Goal: Transaction & Acquisition: Purchase product/service

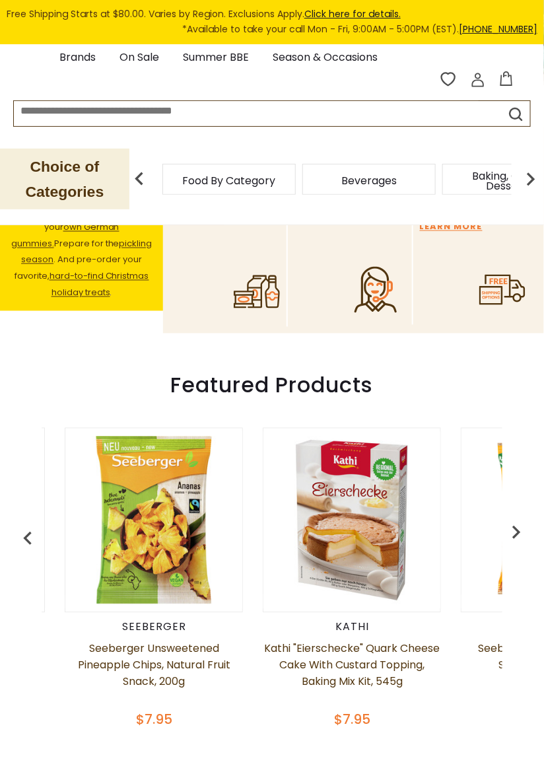
scroll to position [0, 190]
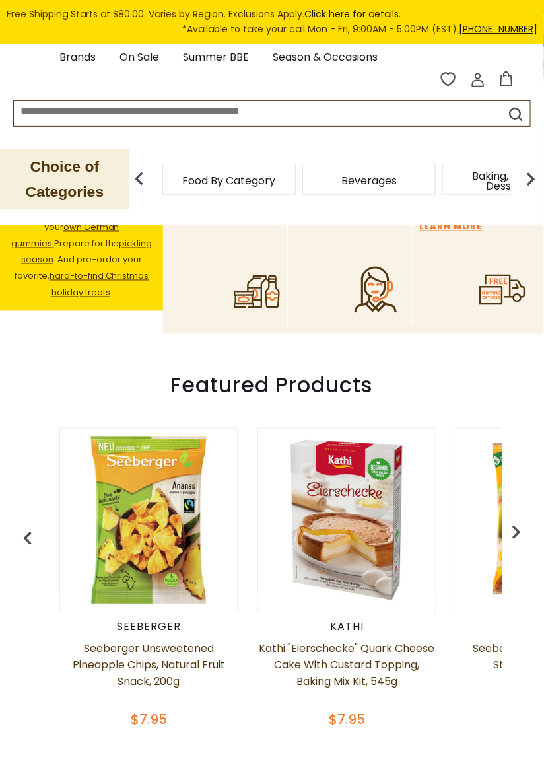
click at [514, 526] on img "button" at bounding box center [516, 532] width 26 height 26
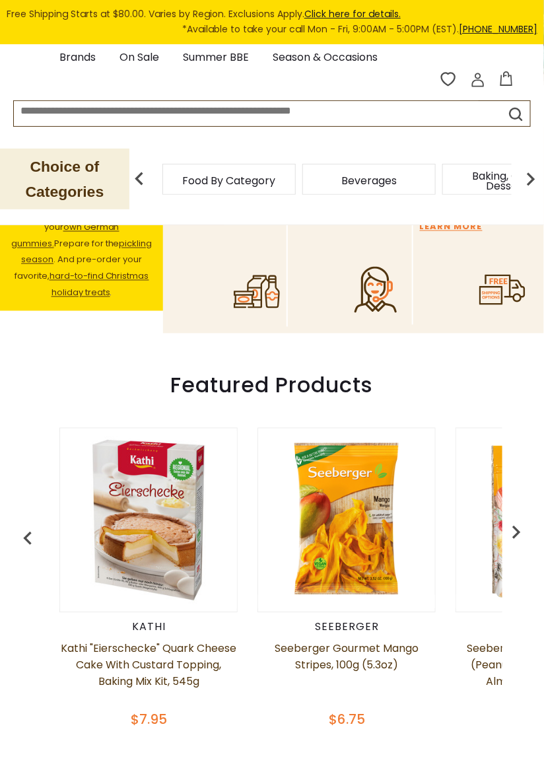
click at [512, 520] on img "button" at bounding box center [516, 532] width 26 height 26
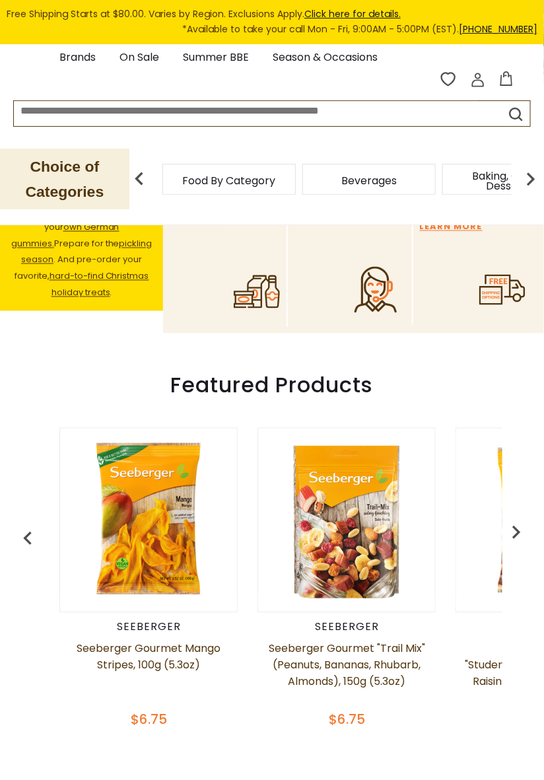
click at [513, 522] on img "button" at bounding box center [516, 532] width 26 height 26
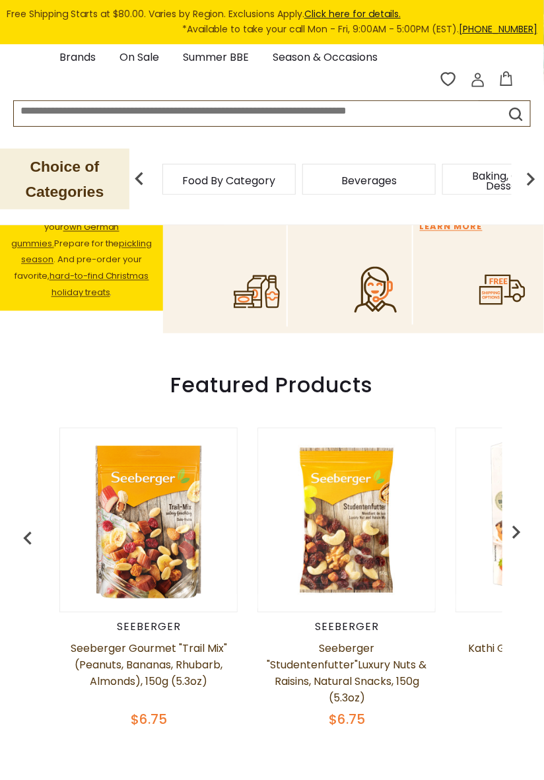
click at [28, 521] on button "button" at bounding box center [27, 535] width 29 height 29
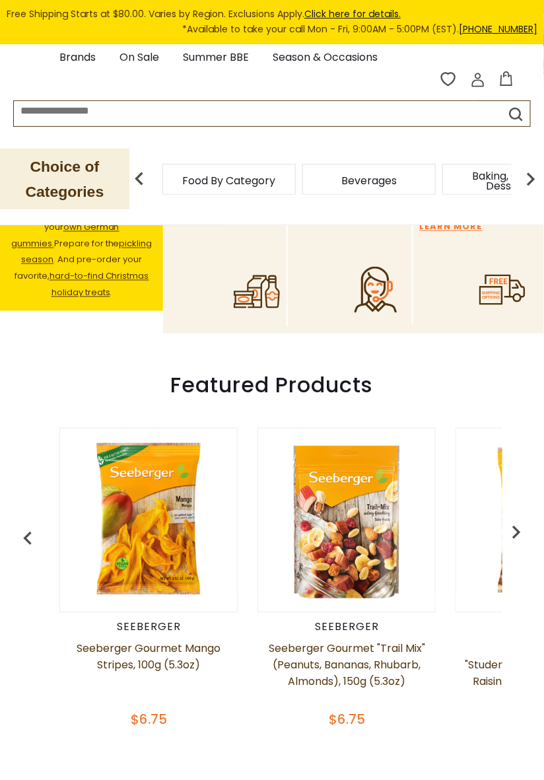
click at [21, 528] on img "button" at bounding box center [28, 539] width 26 height 26
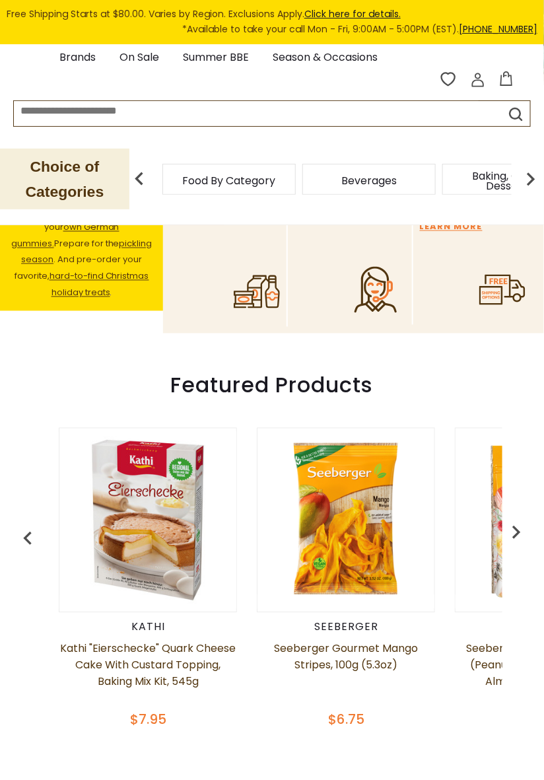
click at [22, 526] on img "button" at bounding box center [28, 539] width 26 height 26
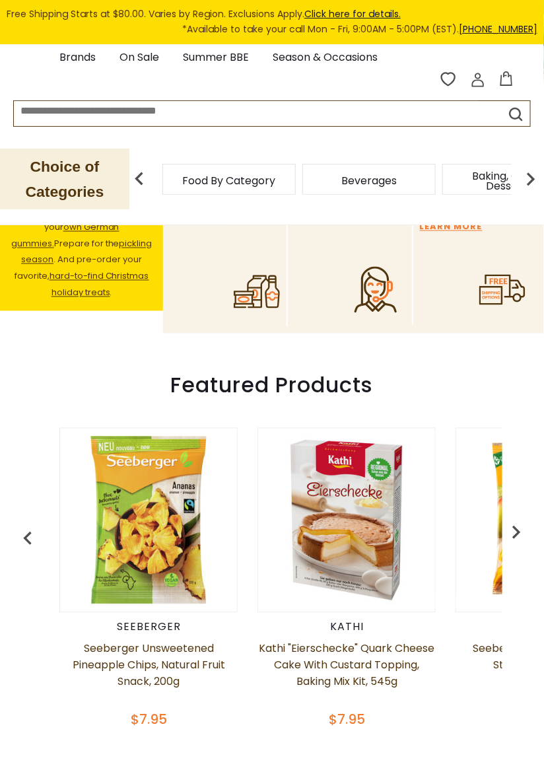
click at [31, 526] on img "button" at bounding box center [28, 539] width 26 height 26
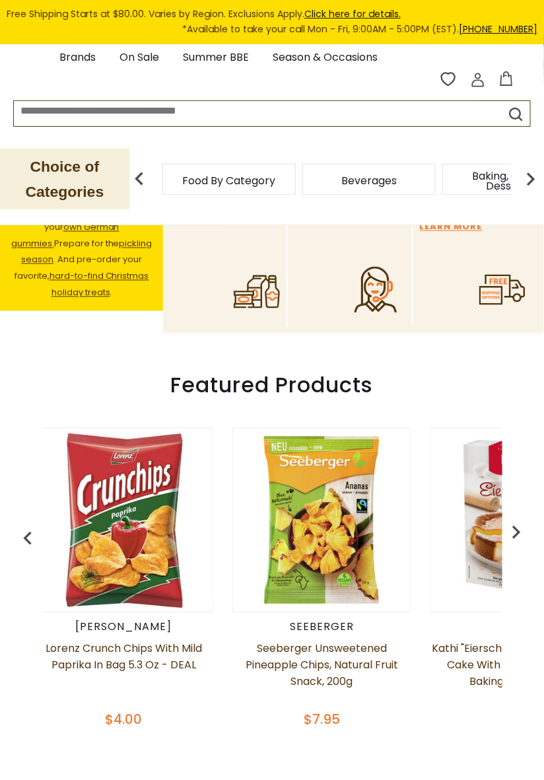
scroll to position [0, 0]
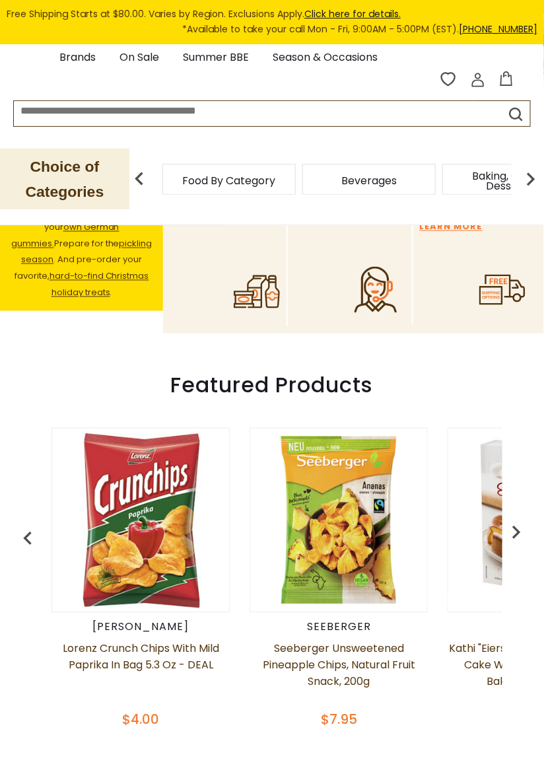
click at [143, 522] on img at bounding box center [140, 520] width 177 height 177
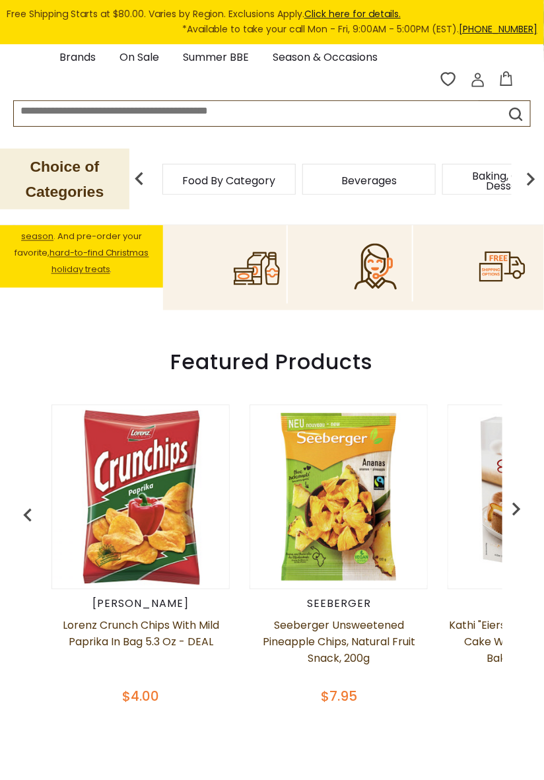
scroll to position [397, 0]
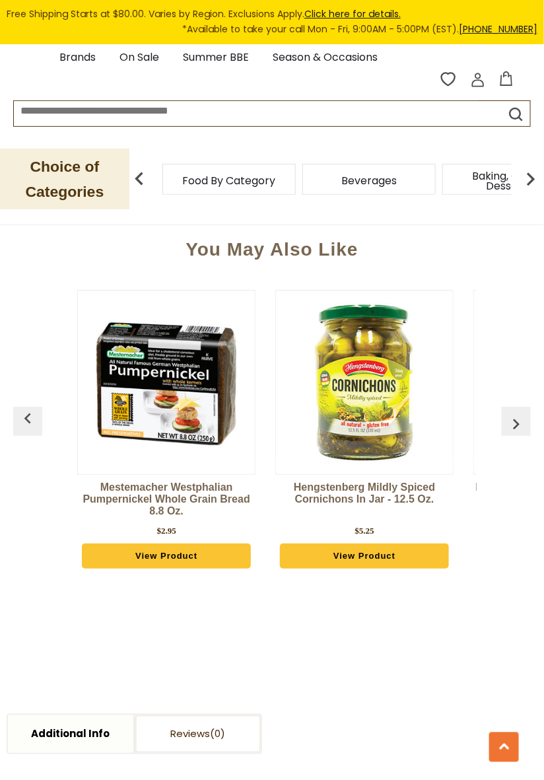
scroll to position [955, 0]
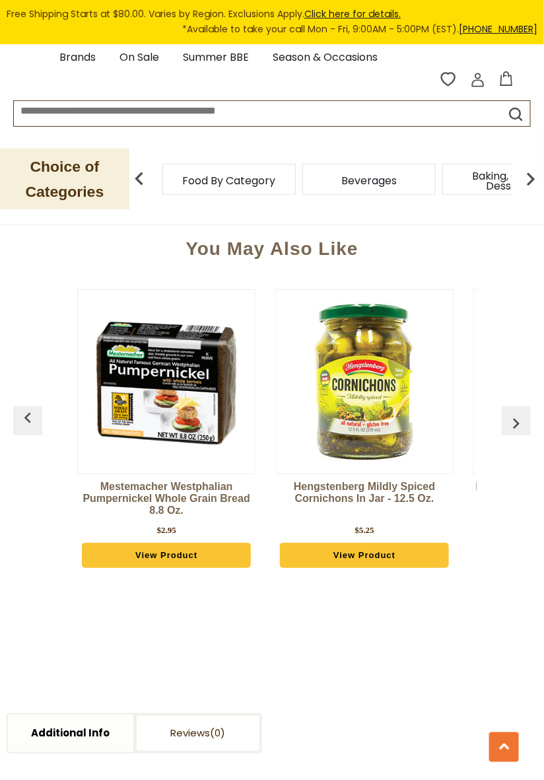
click at [516, 423] on img "button" at bounding box center [516, 423] width 21 height 21
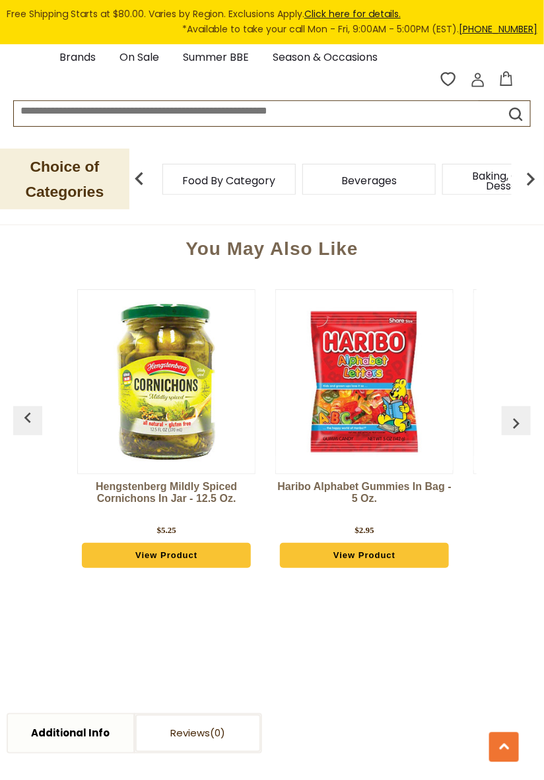
click at [518, 422] on img "button" at bounding box center [516, 423] width 21 height 21
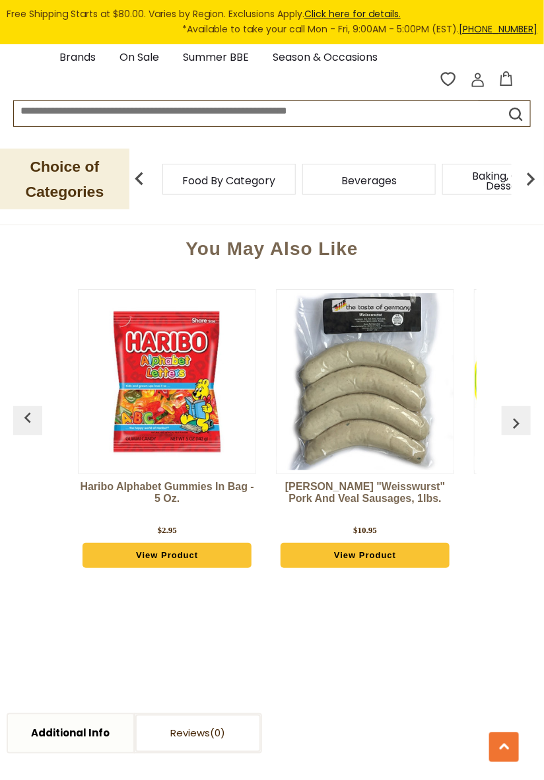
scroll to position [0, 396]
click at [516, 425] on img "button" at bounding box center [516, 423] width 21 height 21
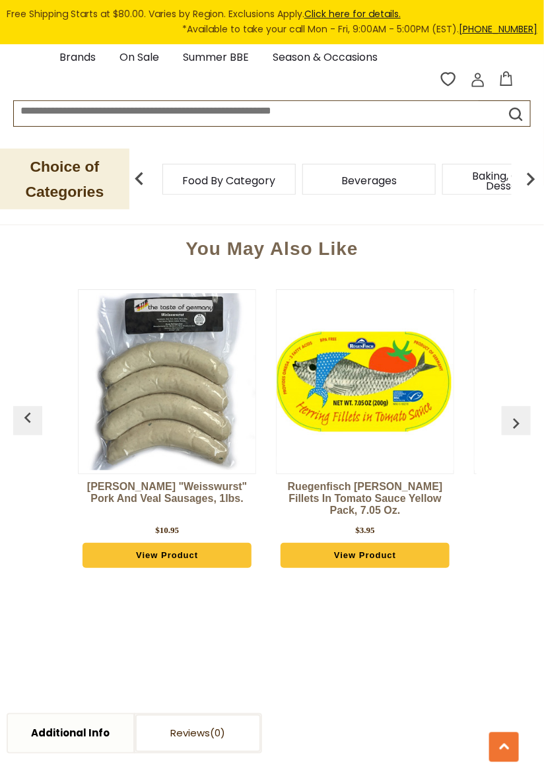
scroll to position [0, 594]
click at [513, 423] on img "button" at bounding box center [516, 423] width 21 height 21
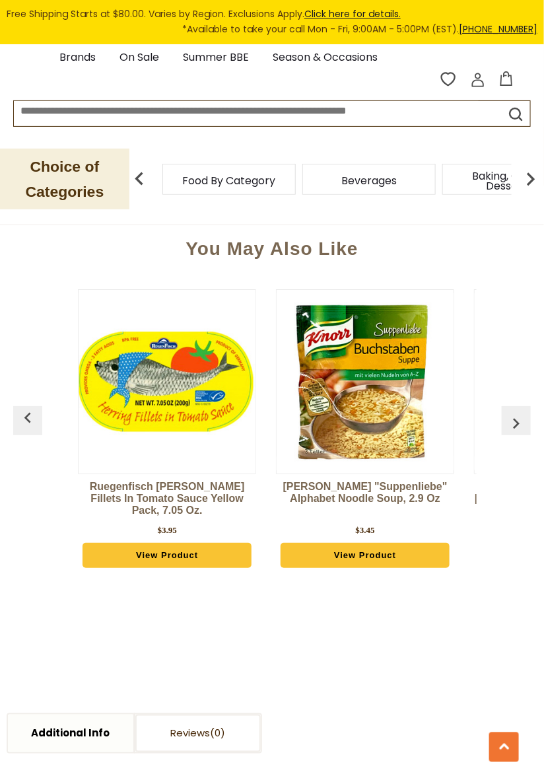
scroll to position [0, 792]
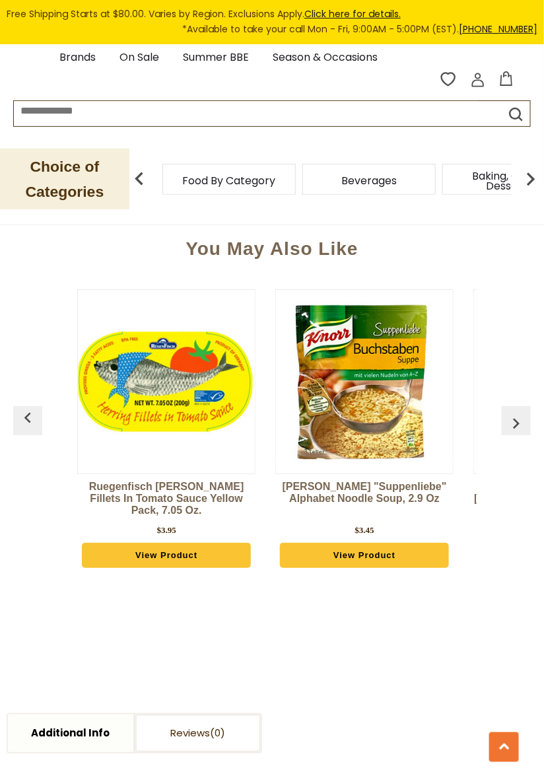
click at [518, 422] on img "button" at bounding box center [516, 423] width 21 height 21
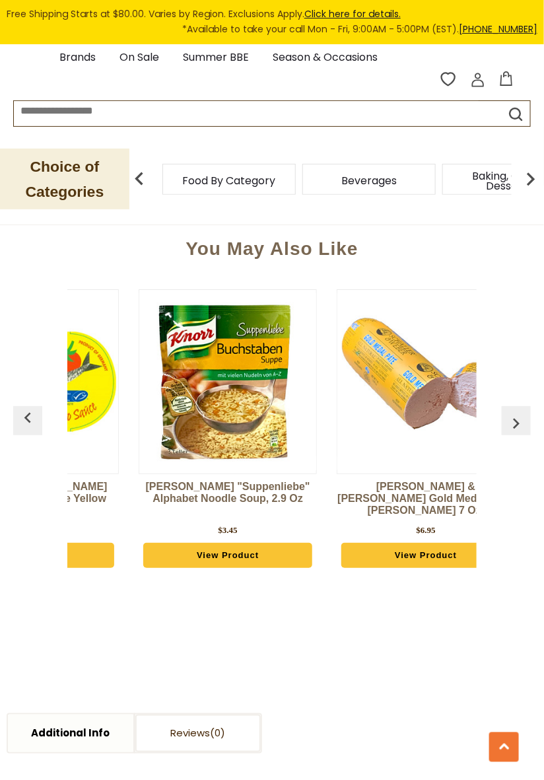
scroll to position [0, 990]
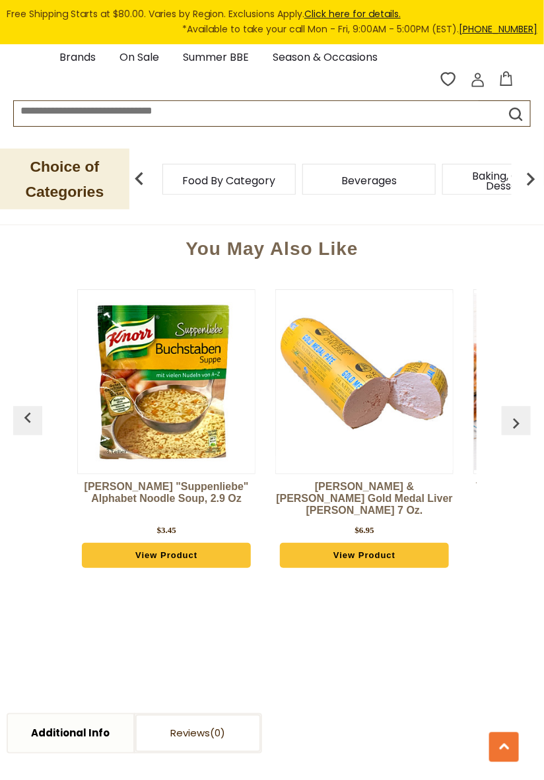
click at [517, 413] on img "button" at bounding box center [516, 423] width 21 height 21
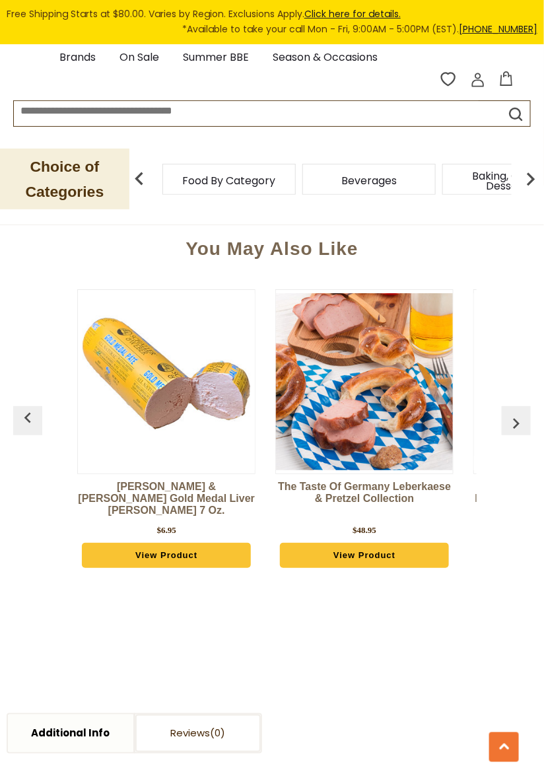
scroll to position [0, 1188]
click at [514, 423] on img "button" at bounding box center [516, 423] width 21 height 21
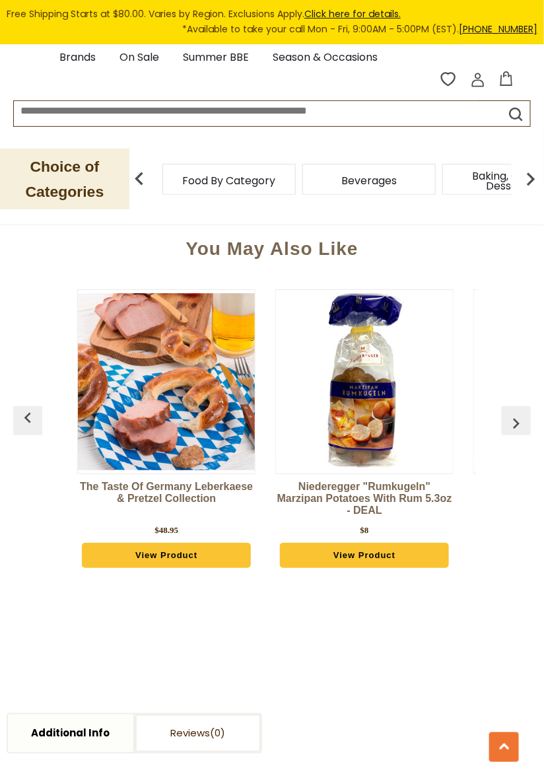
scroll to position [0, 1387]
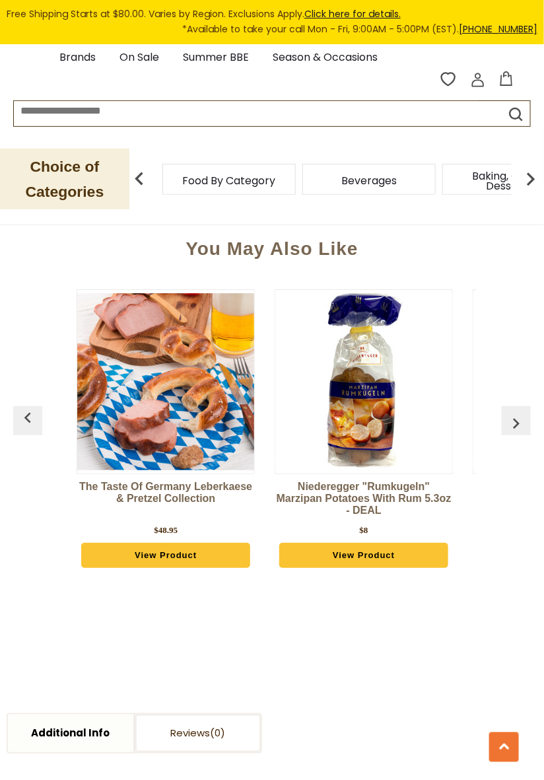
click at [517, 413] on img "button" at bounding box center [516, 423] width 21 height 21
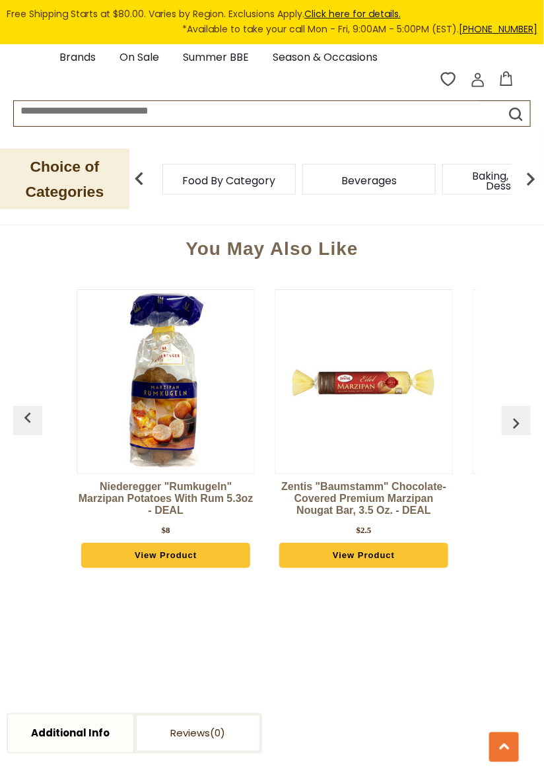
click at [515, 415] on img "button" at bounding box center [516, 423] width 21 height 21
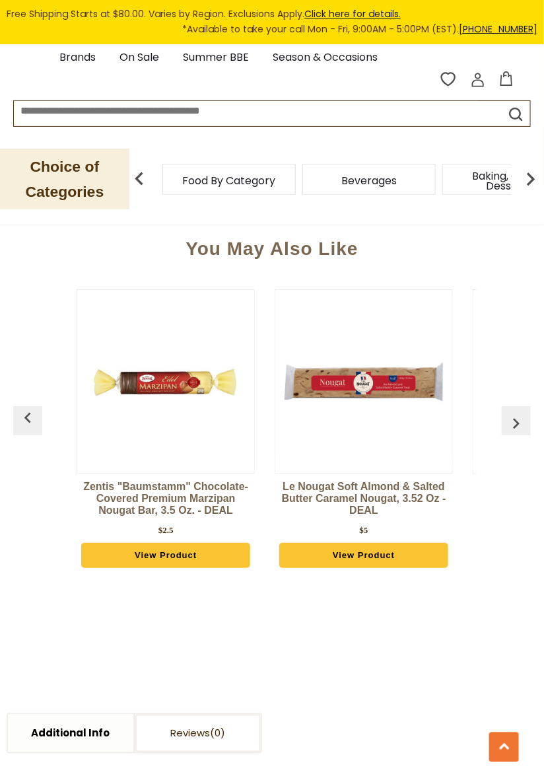
click at [515, 413] on img "button" at bounding box center [516, 423] width 21 height 21
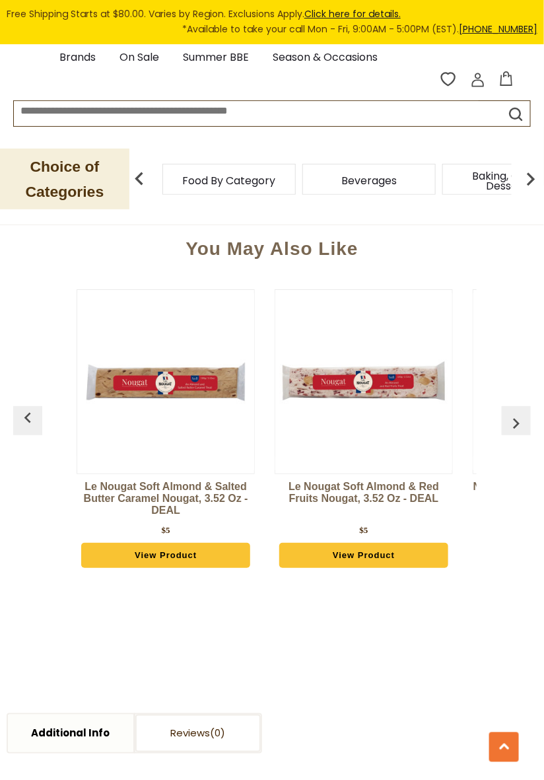
click at [513, 419] on img "button" at bounding box center [516, 423] width 21 height 21
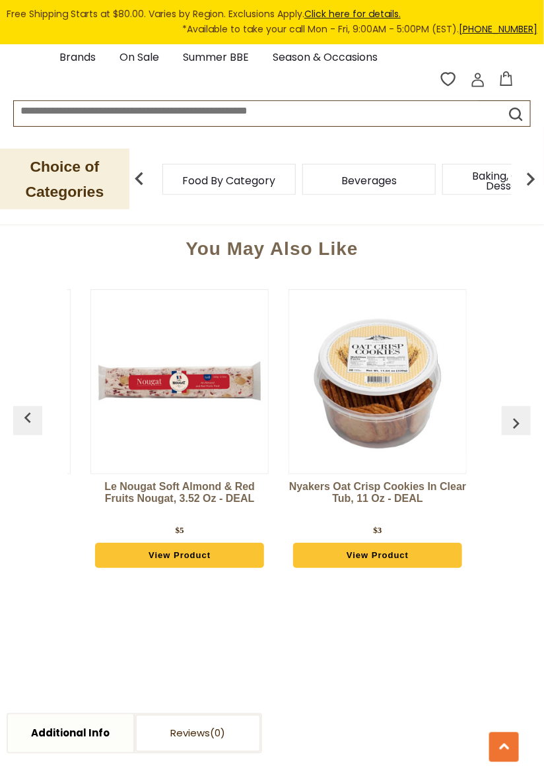
scroll to position [0, 2180]
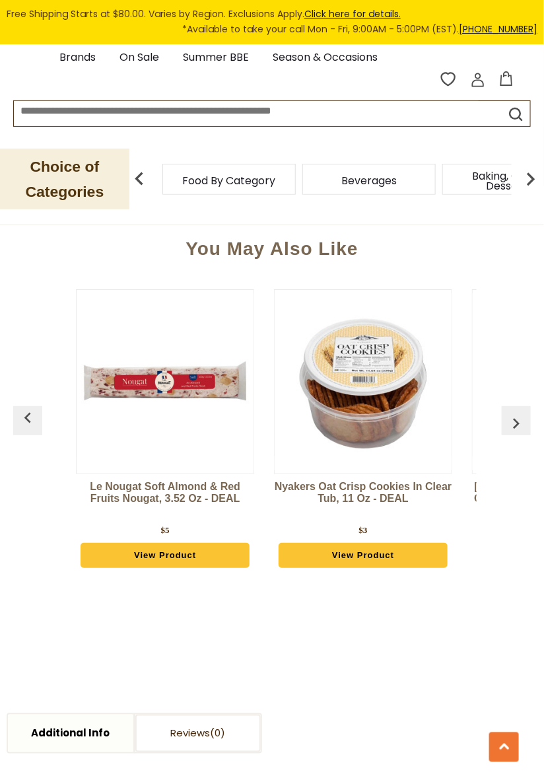
click at [514, 415] on img "button" at bounding box center [516, 423] width 21 height 21
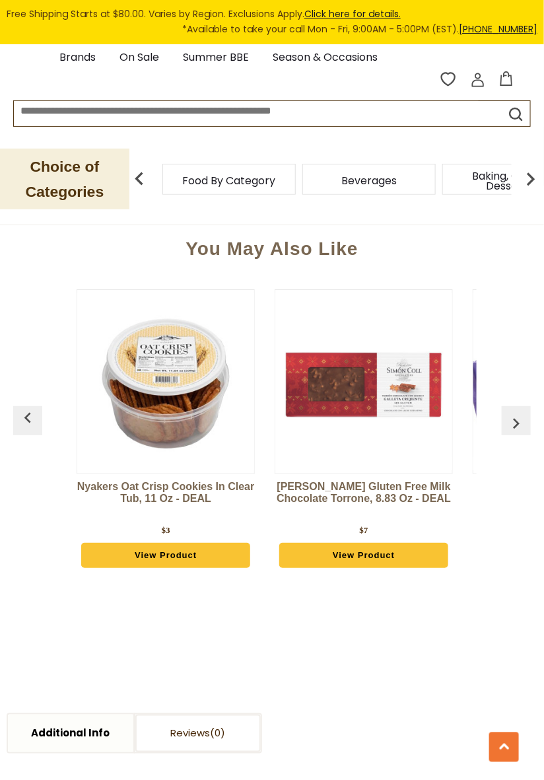
scroll to position [0, 2378]
click at [515, 419] on img "button" at bounding box center [516, 423] width 21 height 21
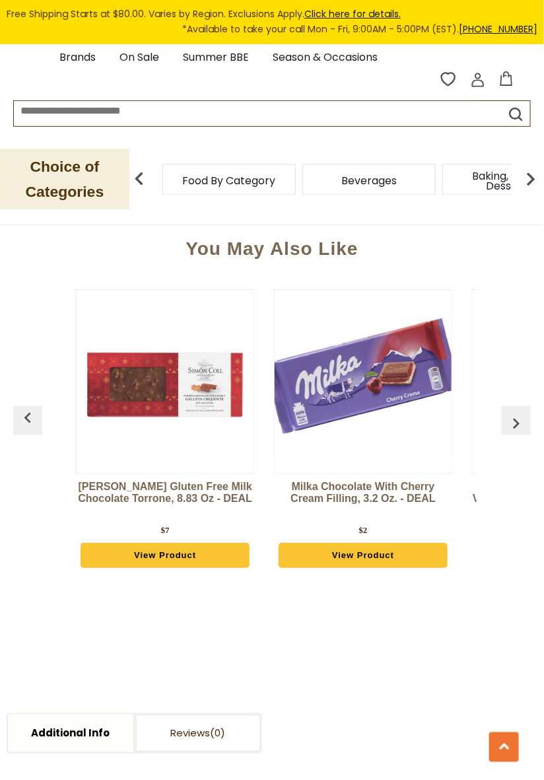
scroll to position [0, 2576]
click at [516, 423] on img "button" at bounding box center [516, 423] width 21 height 21
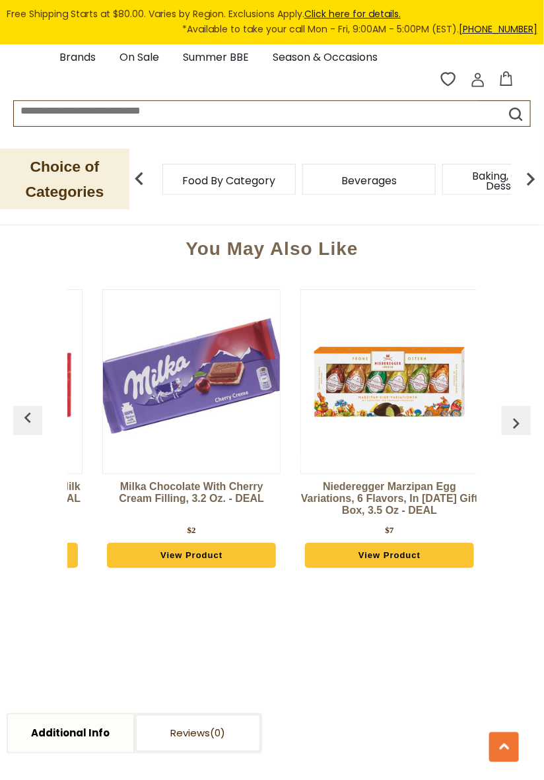
scroll to position [0, 2759]
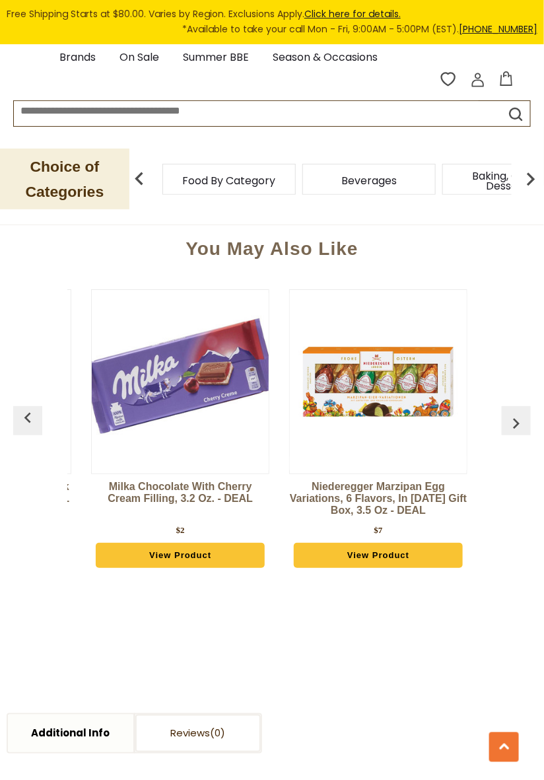
click at [520, 417] on img "button" at bounding box center [516, 423] width 21 height 21
click at [513, 420] on img "button" at bounding box center [516, 423] width 21 height 21
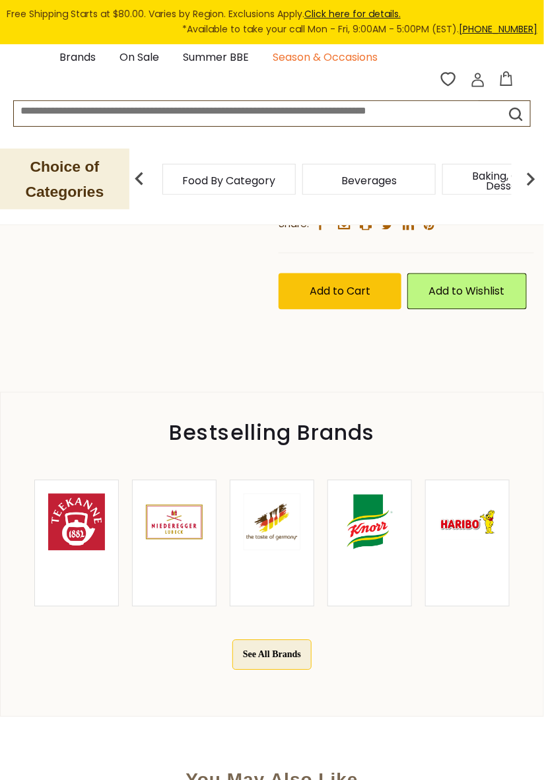
click at [316, 53] on link "Season & Occasions" at bounding box center [325, 58] width 105 height 18
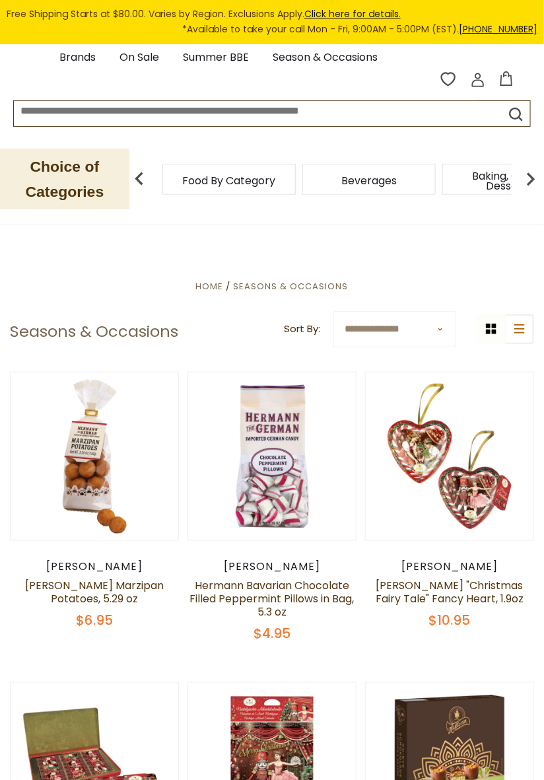
click at [259, 176] on span "Food By Category" at bounding box center [229, 181] width 93 height 10
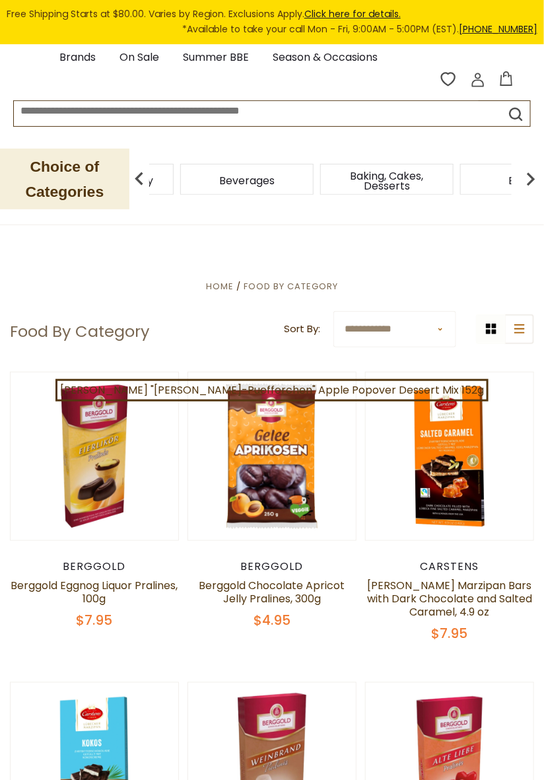
click at [532, 180] on img at bounding box center [531, 179] width 26 height 26
click at [531, 176] on img at bounding box center [531, 179] width 26 height 26
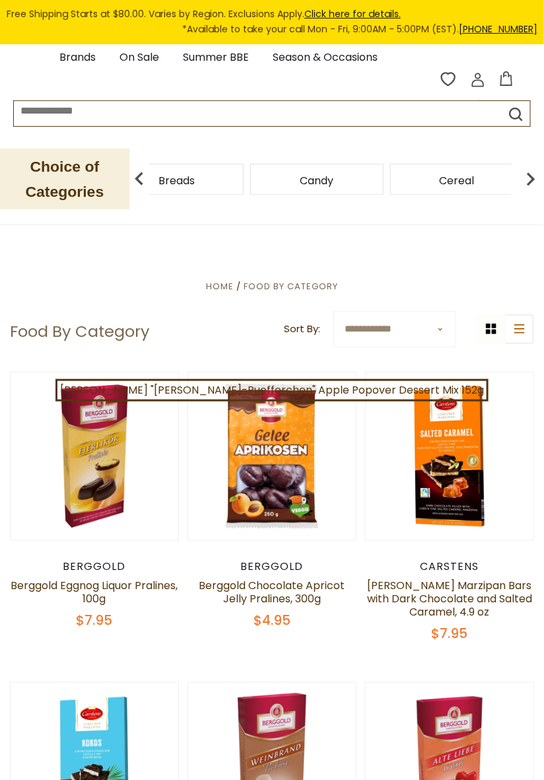
click at [526, 180] on img at bounding box center [531, 179] width 26 height 26
click at [526, 178] on img at bounding box center [531, 179] width 26 height 26
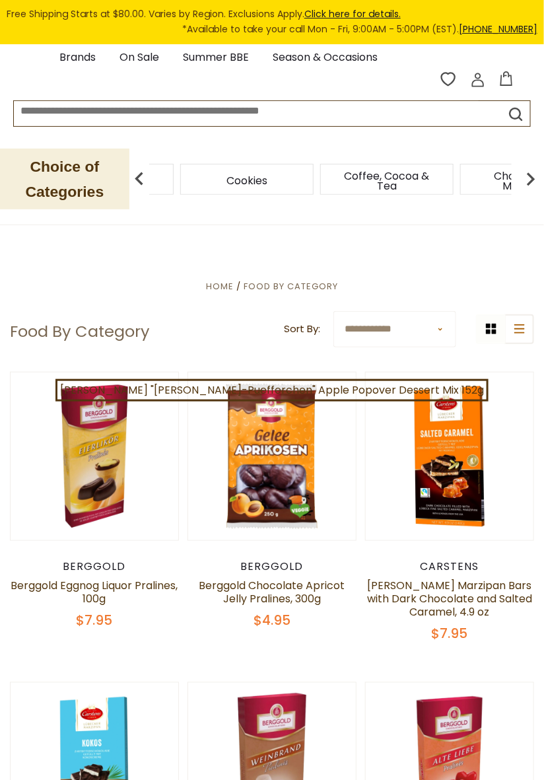
click at [532, 182] on img at bounding box center [531, 179] width 26 height 26
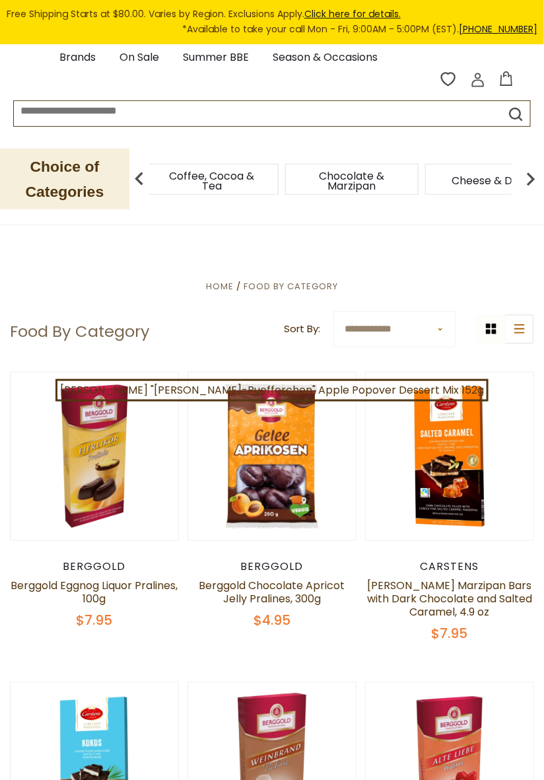
click at [529, 181] on img at bounding box center [531, 179] width 26 height 26
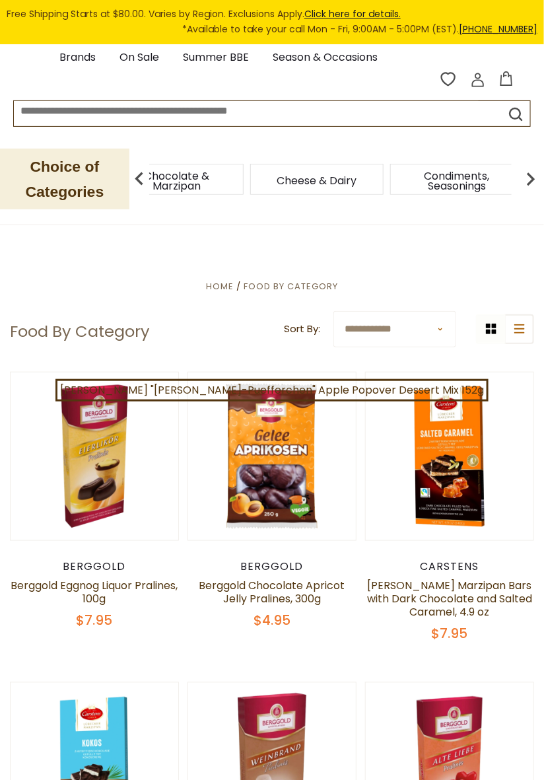
click at [476, 173] on span "Condiments, Seasonings" at bounding box center [457, 181] width 106 height 20
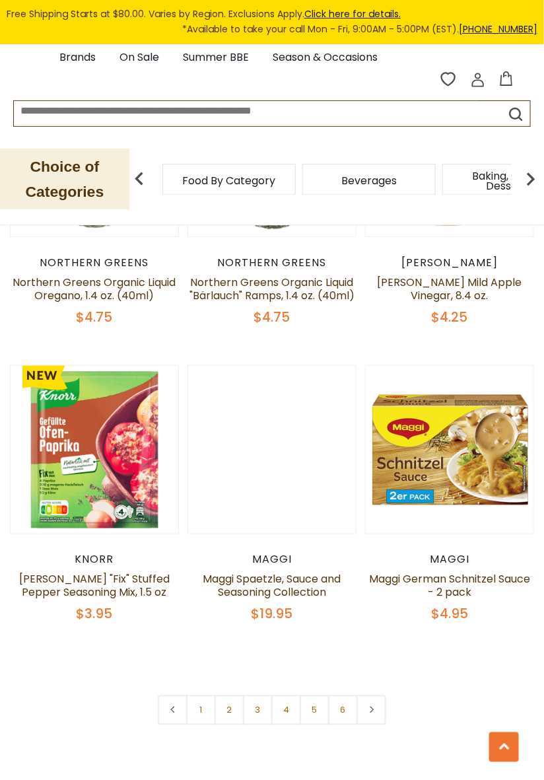
scroll to position [3560, 0]
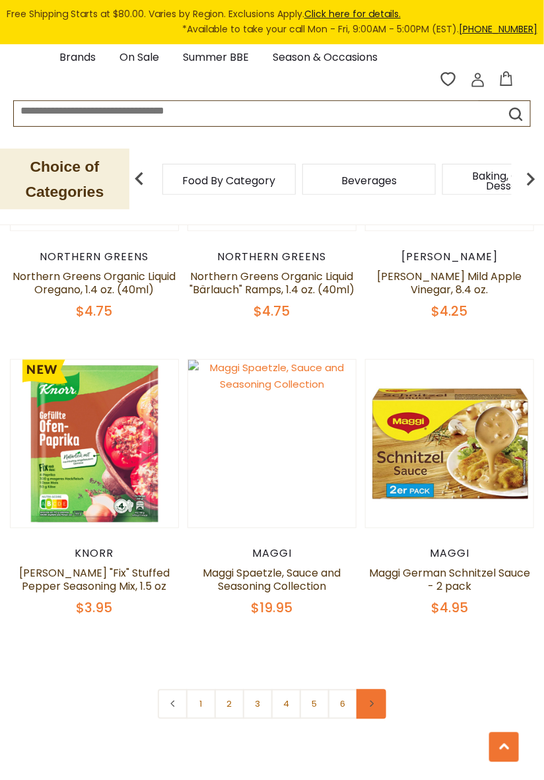
click at [376, 689] on link at bounding box center [372, 704] width 30 height 30
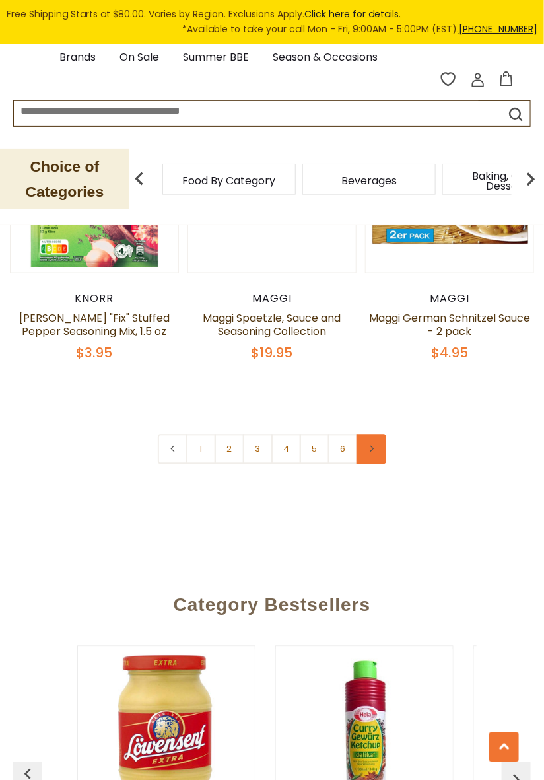
scroll to position [3816, 0]
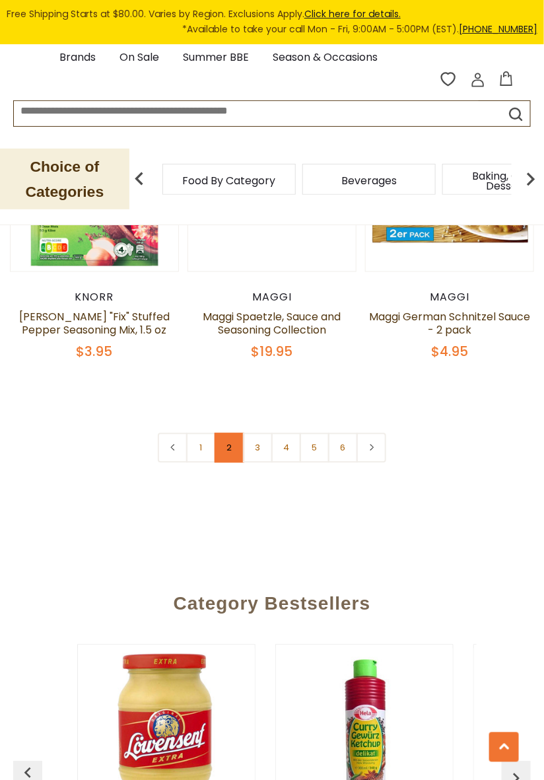
click at [234, 433] on link "2" at bounding box center [230, 448] width 30 height 30
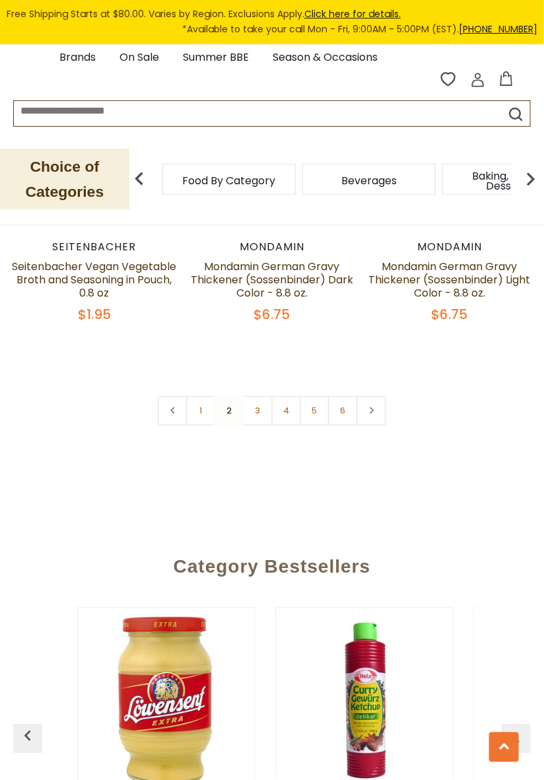
scroll to position [3822, 0]
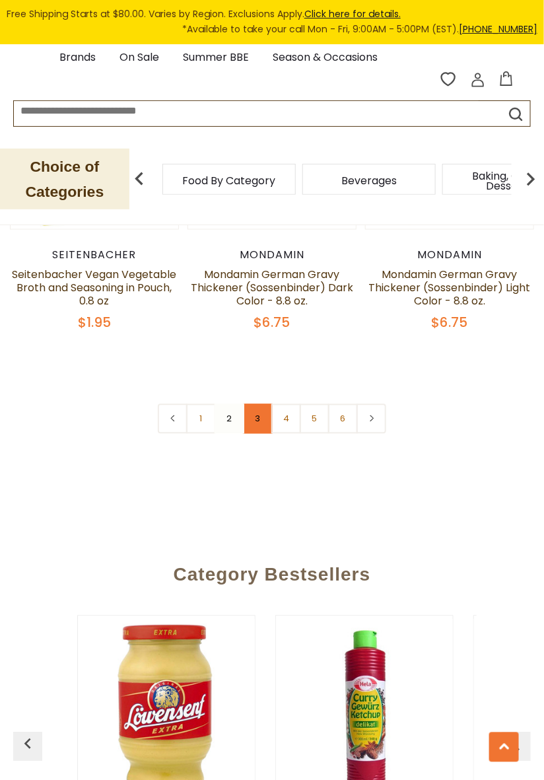
click at [259, 404] on link "3" at bounding box center [258, 419] width 30 height 30
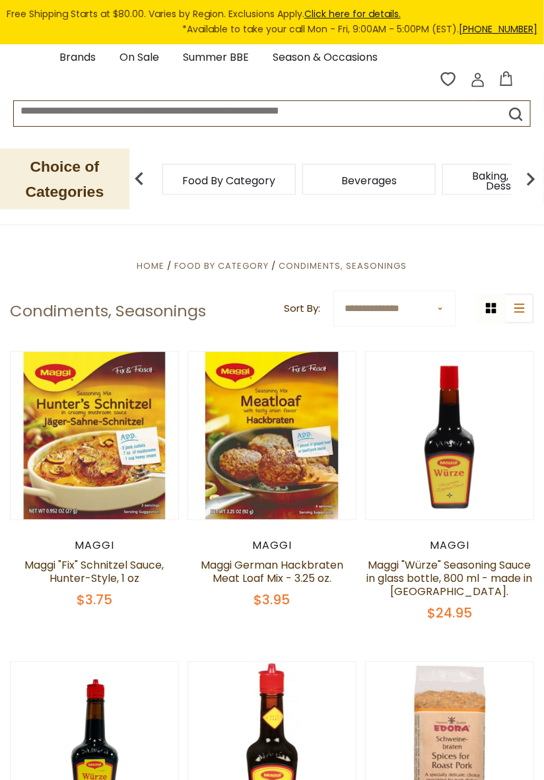
scroll to position [157, 0]
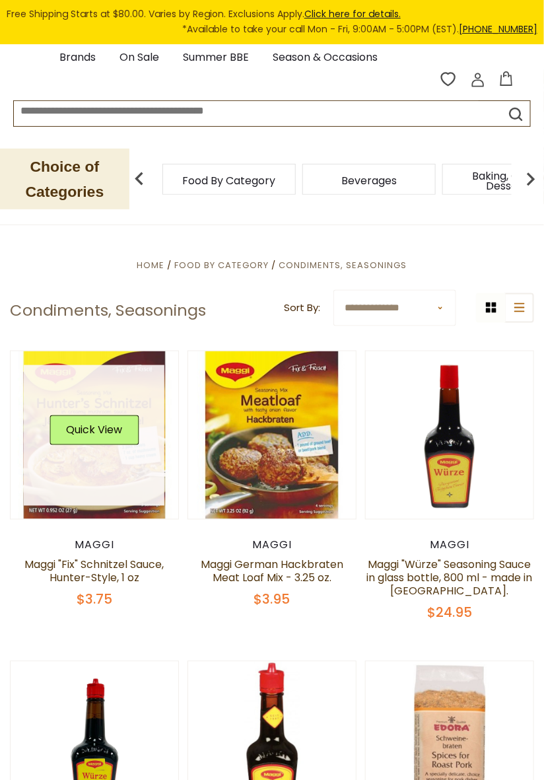
click at [110, 419] on link at bounding box center [94, 435] width 141 height 141
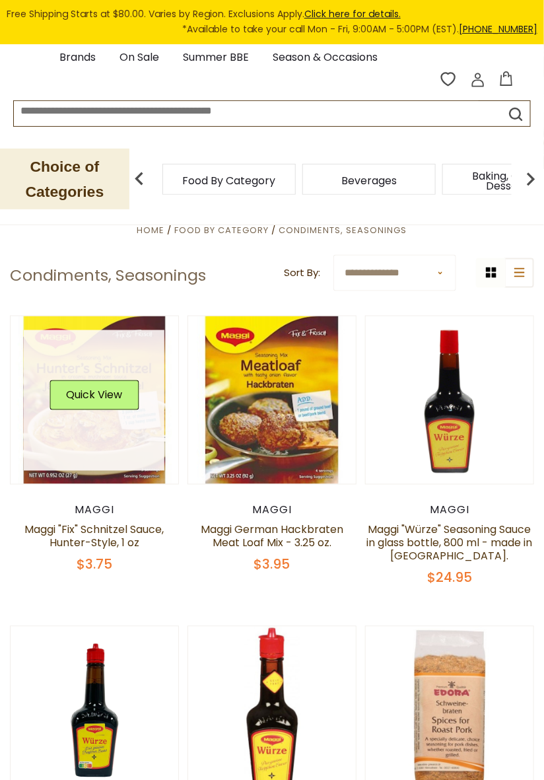
scroll to position [199, 0]
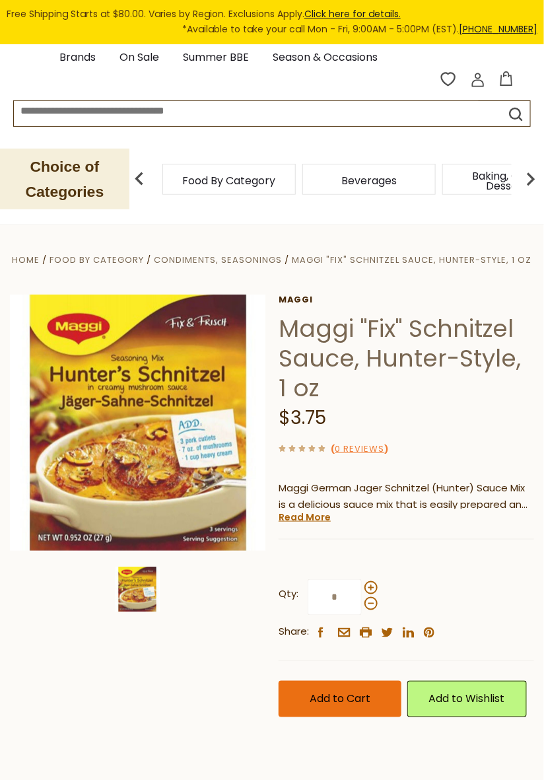
click at [342, 695] on span "Add to Cart" at bounding box center [340, 698] width 61 height 15
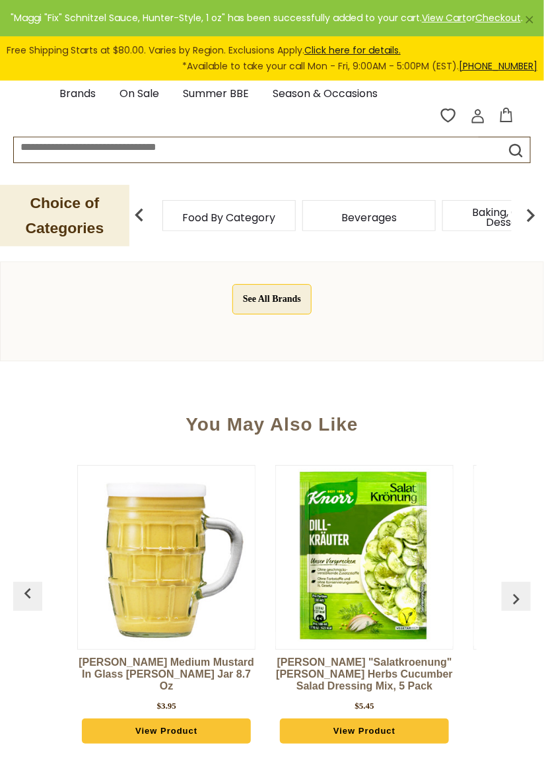
scroll to position [764, 0]
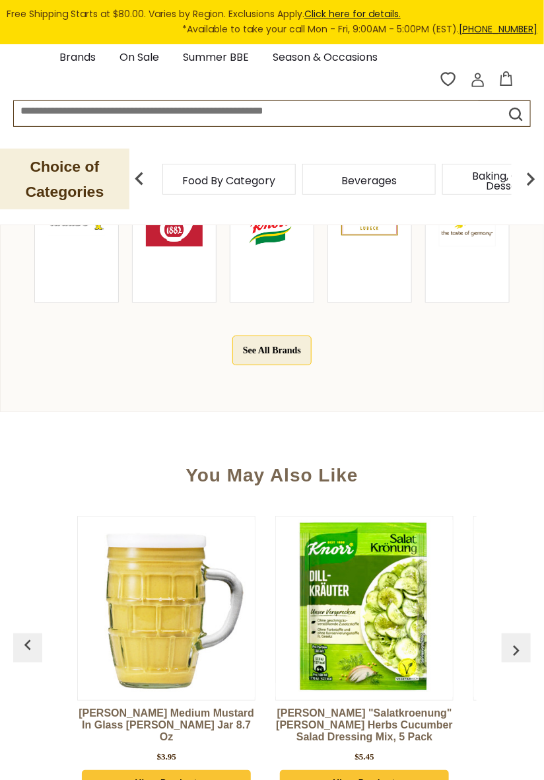
click at [513, 649] on img "button" at bounding box center [516, 650] width 21 height 21
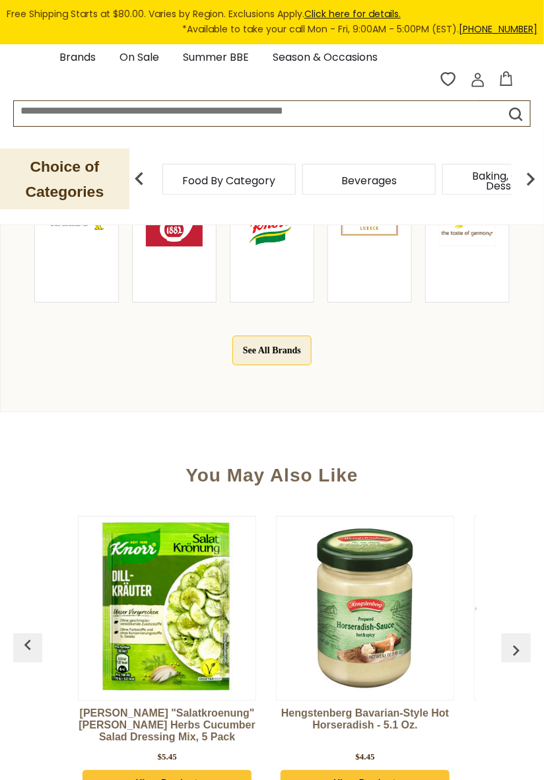
scroll to position [0, 198]
click at [513, 644] on img "button" at bounding box center [516, 650] width 21 height 21
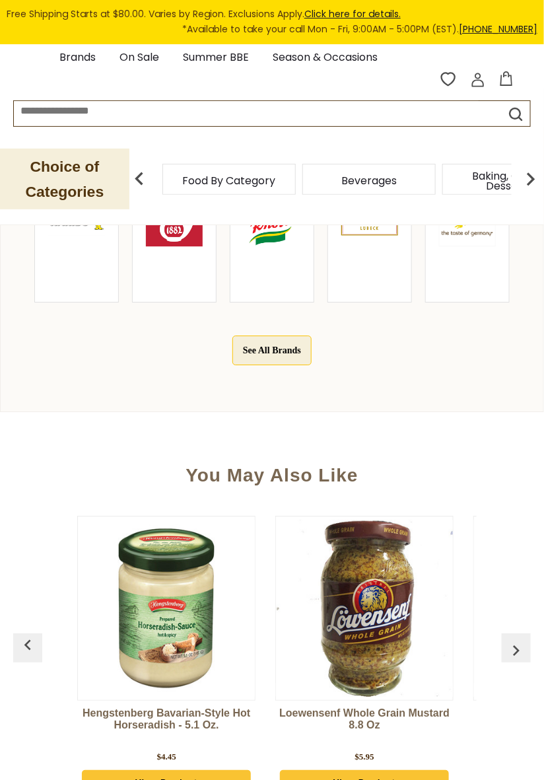
click at [514, 638] on button "button" at bounding box center [516, 647] width 29 height 29
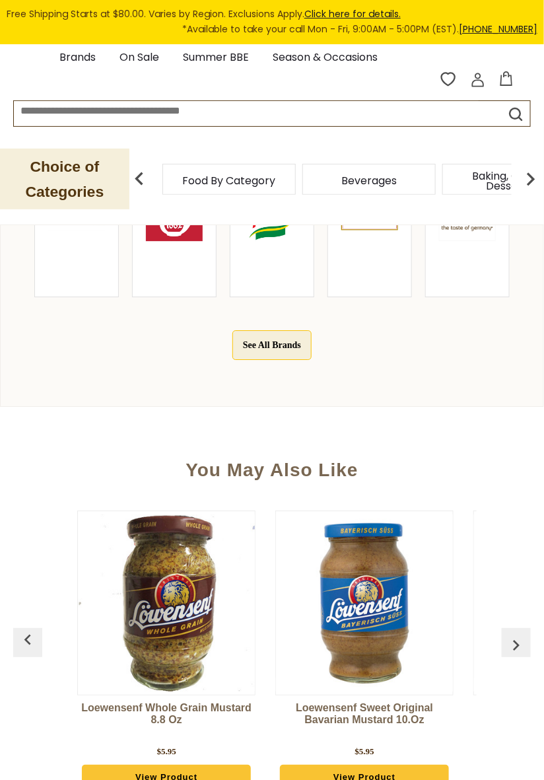
scroll to position [771, 0]
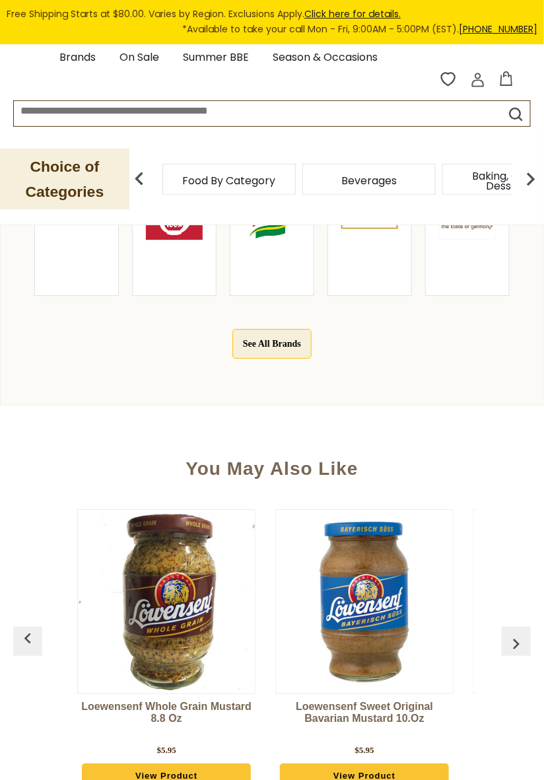
click at [518, 642] on img "button" at bounding box center [516, 643] width 21 height 21
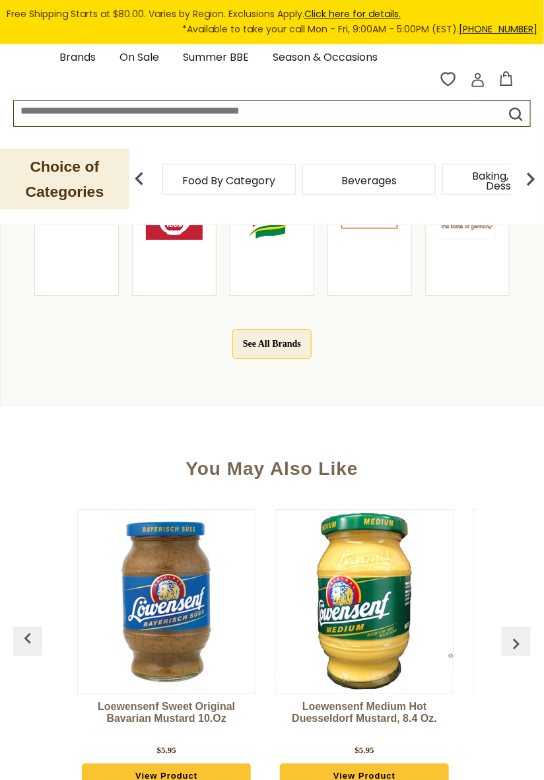
click at [515, 636] on img "button" at bounding box center [516, 643] width 21 height 21
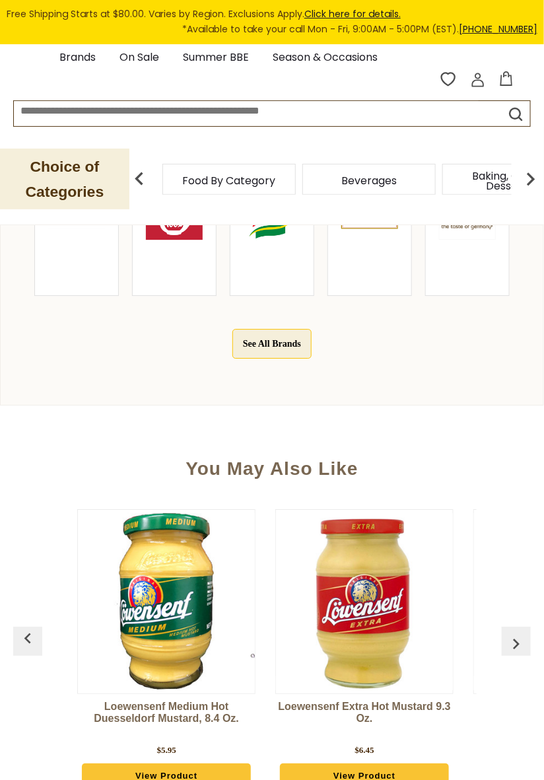
click at [516, 642] on img "button" at bounding box center [516, 643] width 21 height 21
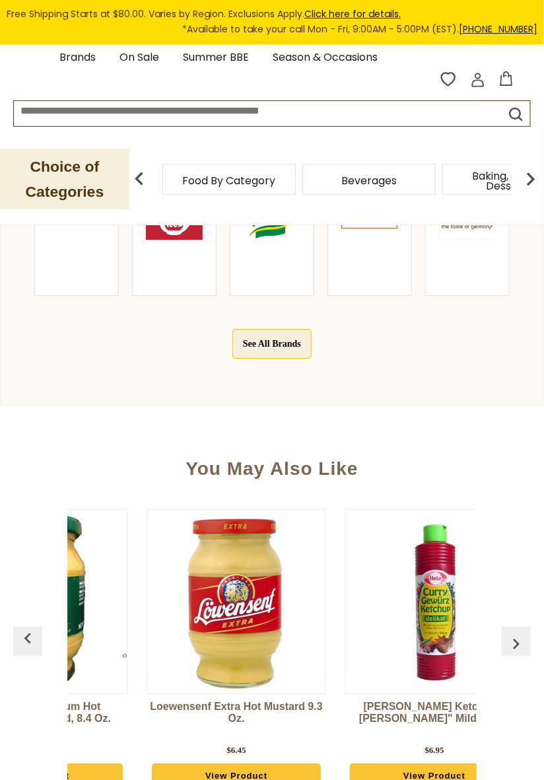
scroll to position [0, 1175]
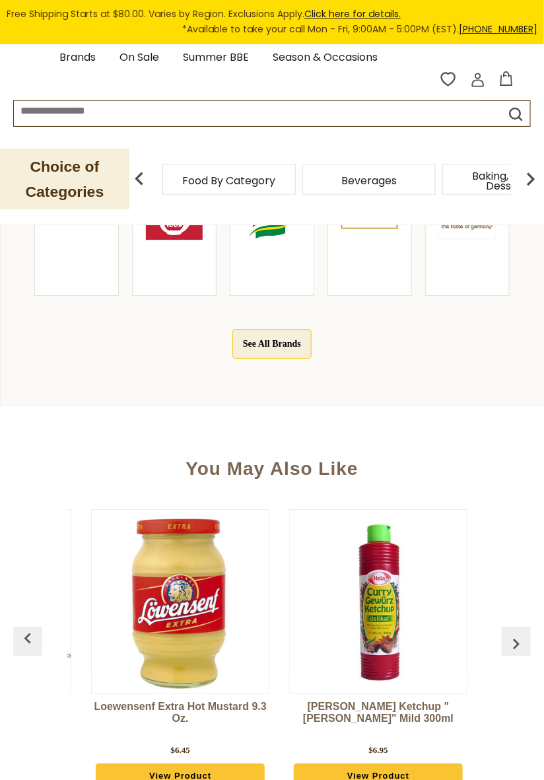
click at [514, 637] on img "button" at bounding box center [516, 643] width 21 height 21
click at [512, 642] on img "button" at bounding box center [516, 643] width 21 height 21
click at [513, 638] on img "button" at bounding box center [516, 643] width 21 height 21
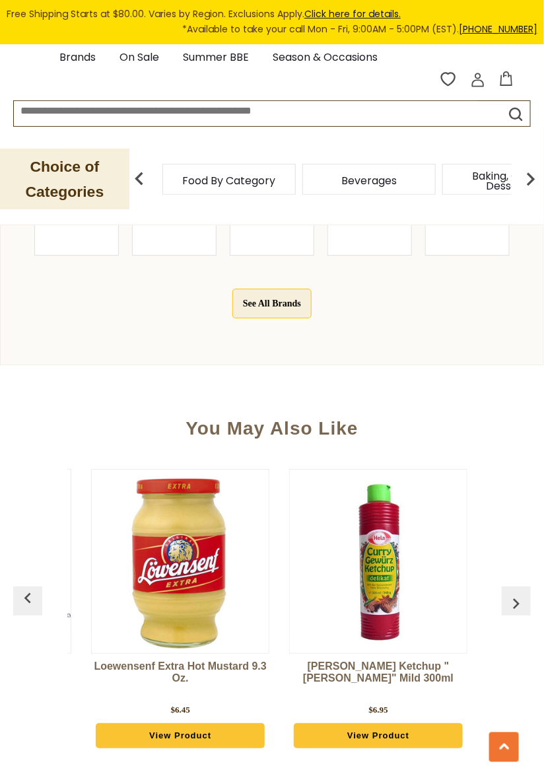
scroll to position [813, 0]
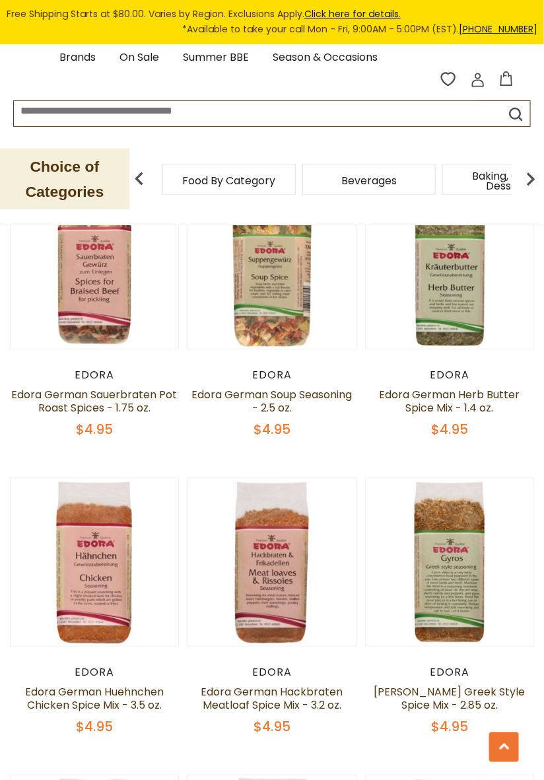
scroll to position [949, 0]
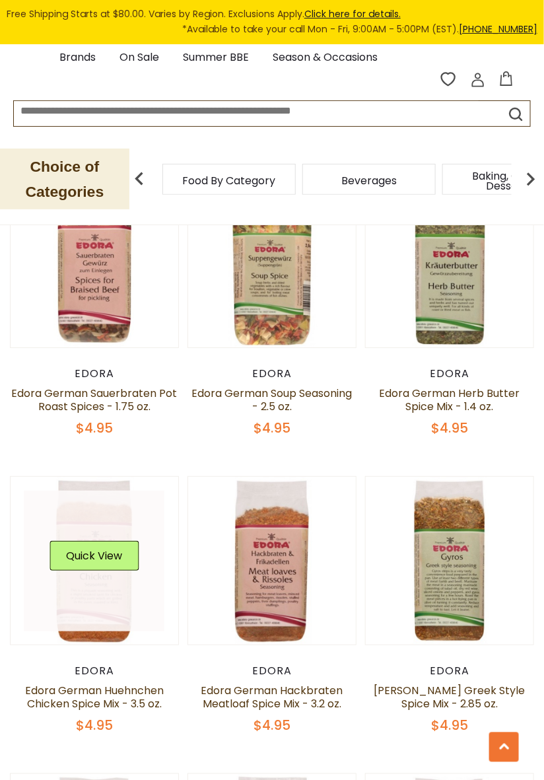
click at [100, 547] on link at bounding box center [94, 561] width 141 height 141
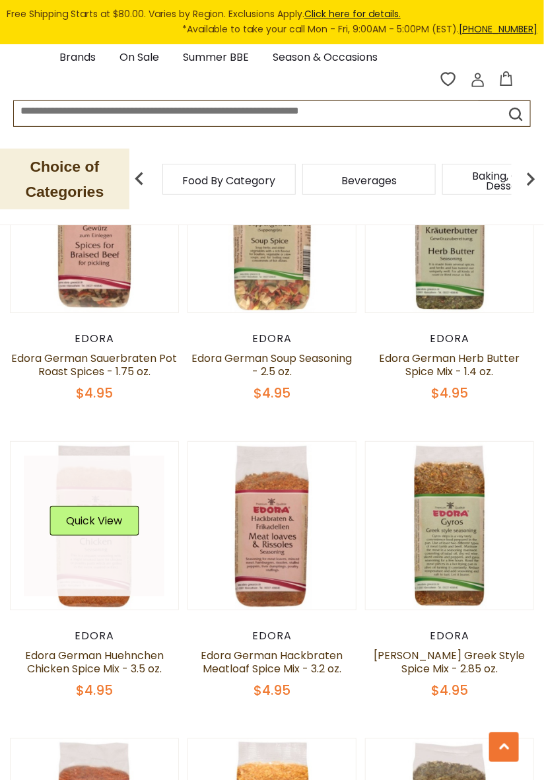
scroll to position [991, 0]
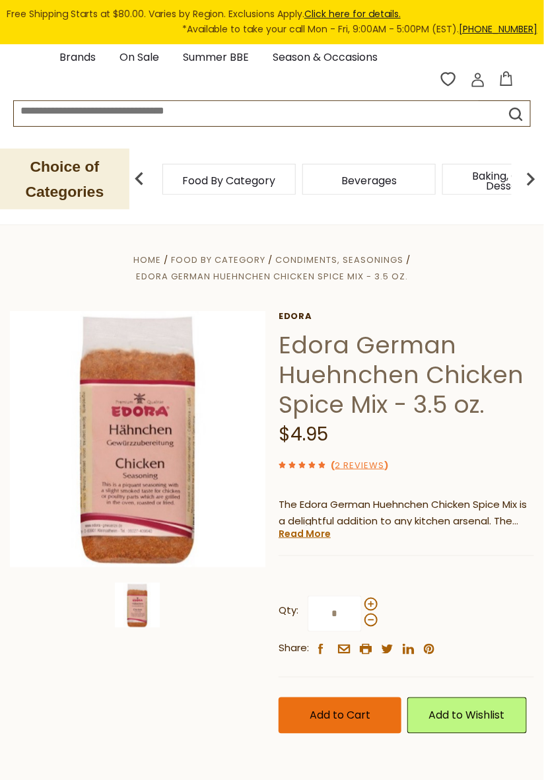
click at [341, 712] on span "Add to Cart" at bounding box center [340, 715] width 61 height 15
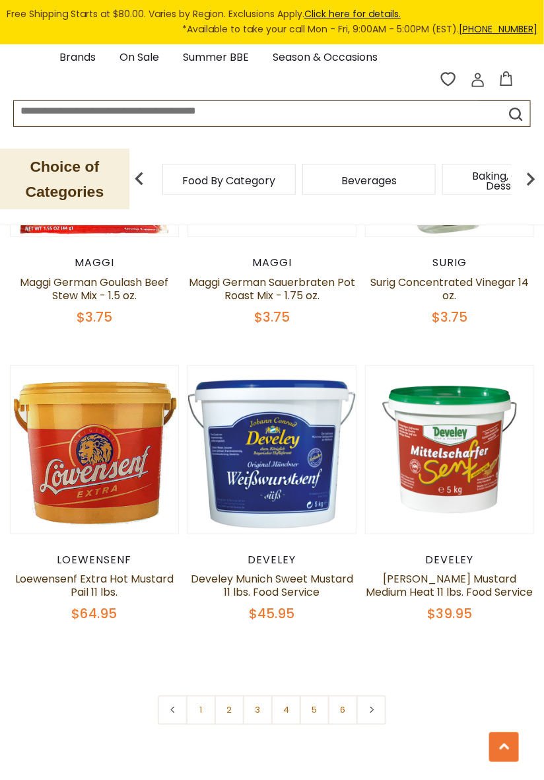
scroll to position [3483, 0]
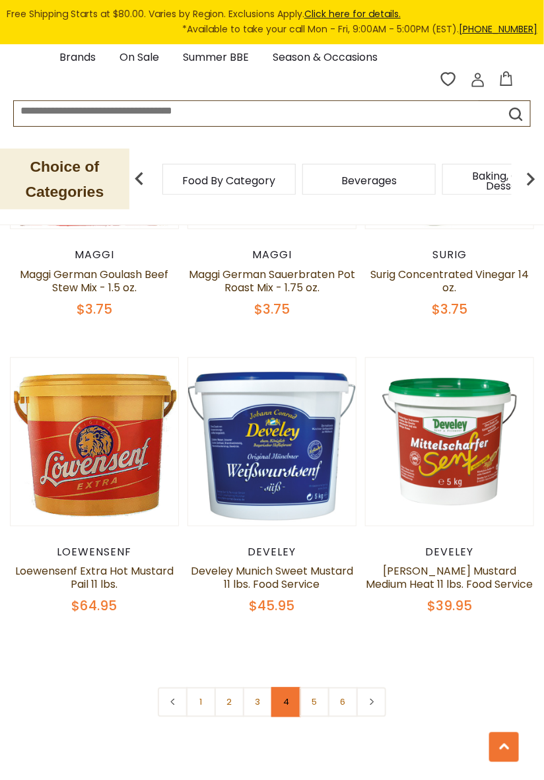
click at [289, 716] on link "4" at bounding box center [286, 702] width 30 height 30
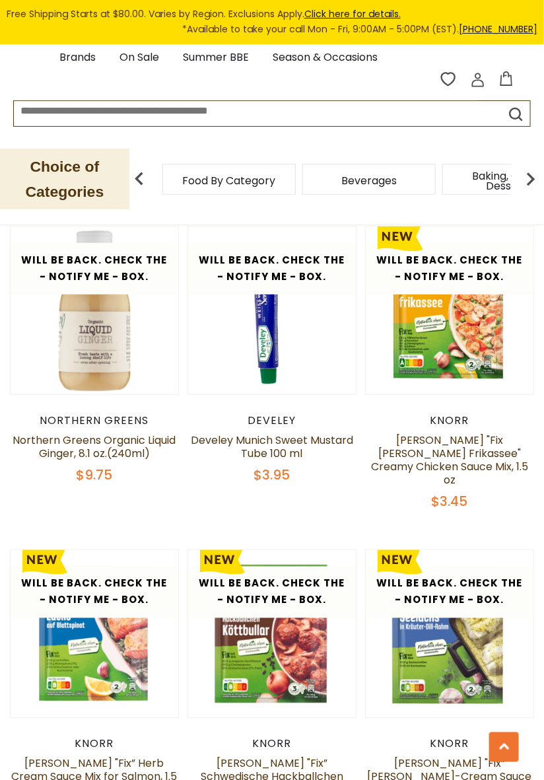
scroll to position [1223, 0]
